Goal: Transaction & Acquisition: Purchase product/service

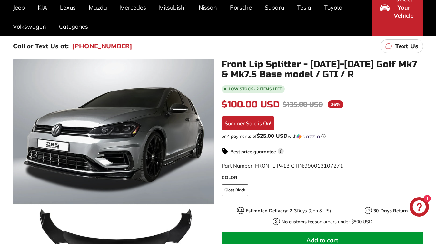
scroll to position [71, 0]
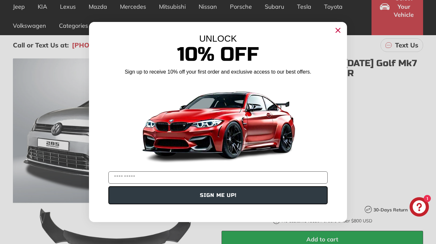
click at [335, 27] on circle "Close dialog" at bounding box center [338, 30] width 10 height 10
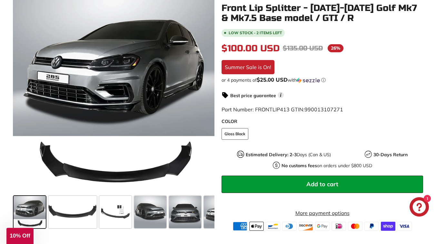
scroll to position [139, 0]
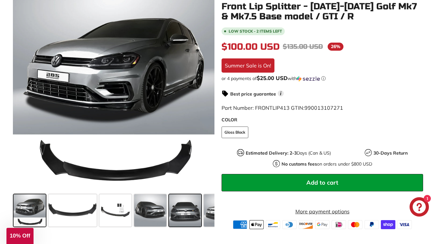
click at [189, 211] on span at bounding box center [185, 210] width 32 height 32
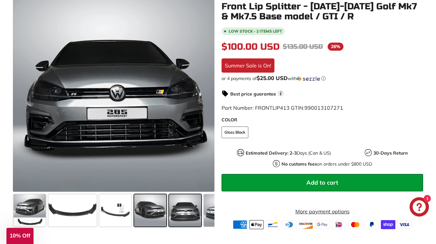
click at [164, 208] on span at bounding box center [150, 210] width 32 height 32
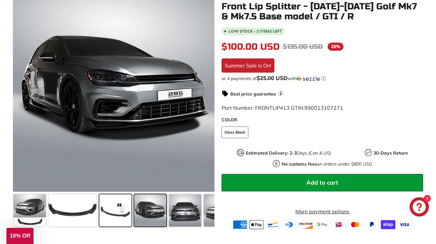
click at [127, 205] on span at bounding box center [115, 210] width 32 height 32
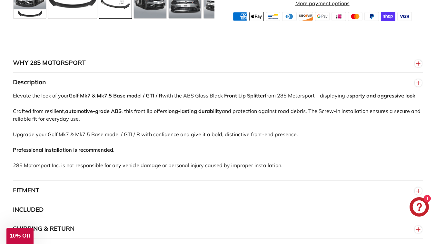
scroll to position [440, 0]
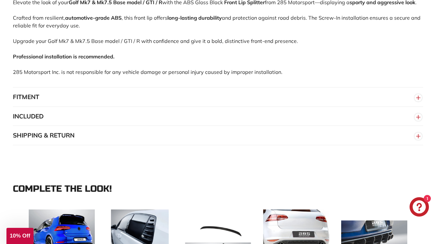
click at [30, 94] on button "FITMENT" at bounding box center [218, 96] width 410 height 19
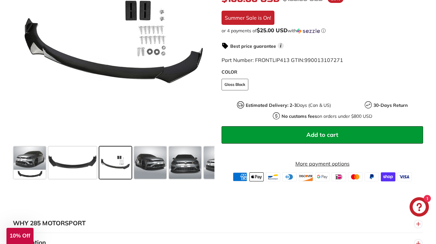
scroll to position [184, 0]
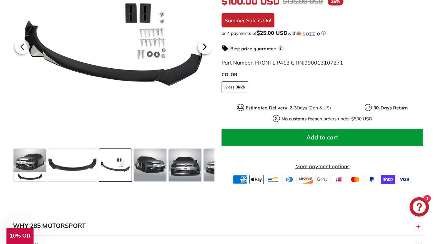
click at [207, 45] on icon at bounding box center [204, 46] width 15 height 15
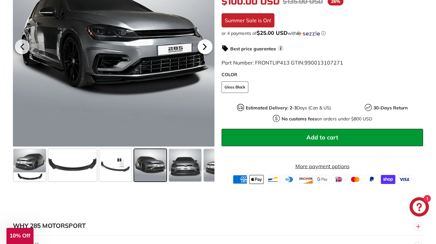
click at [207, 45] on icon at bounding box center [204, 46] width 15 height 15
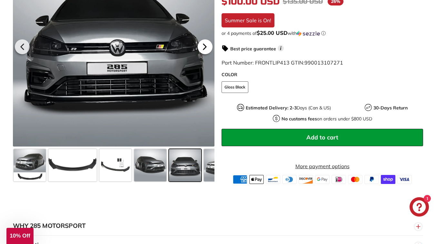
click at [207, 45] on icon at bounding box center [204, 46] width 15 height 15
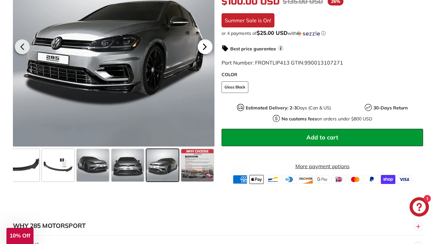
scroll to position [0, 58]
click at [207, 45] on icon at bounding box center [204, 46] width 15 height 15
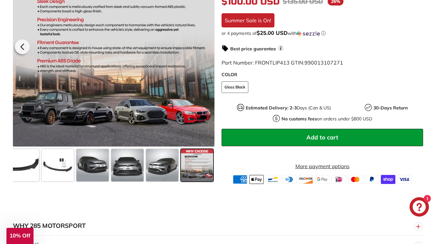
click at [207, 45] on div at bounding box center [113, 45] width 201 height 201
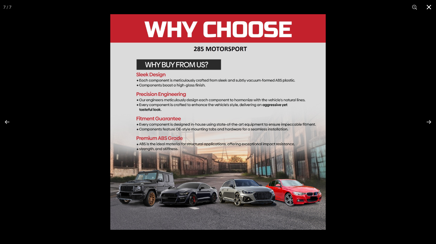
click at [429, 7] on button at bounding box center [428, 7] width 14 height 14
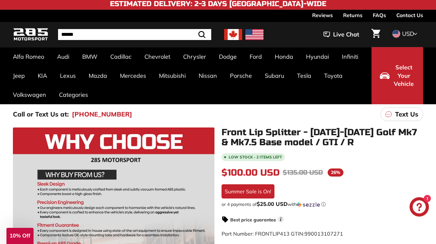
scroll to position [0, 0]
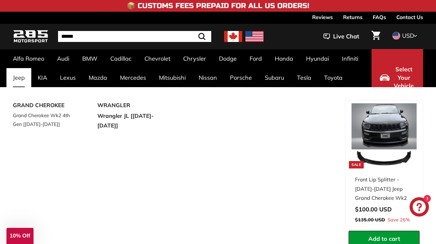
click at [289, 129] on div "GRAND CHEROKEE Grand Cherokee Wk2 4th Gen [2011-2020] WRANGLER Wrangler JL [201…" at bounding box center [179, 181] width 332 height 163
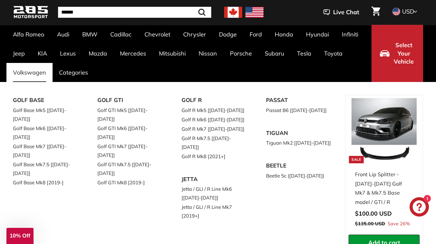
scroll to position [28, 0]
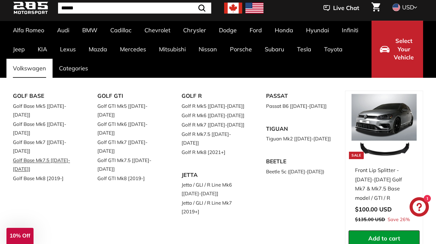
click at [44, 155] on link "Golf Base Mk7.5 [[DATE]-[DATE]]" at bounding box center [46, 164] width 66 height 18
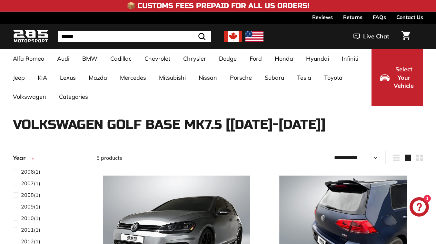
select select "**********"
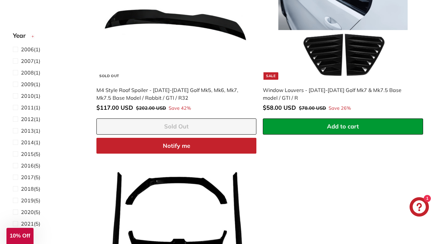
scroll to position [443, 0]
